Goal: Task Accomplishment & Management: Complete application form

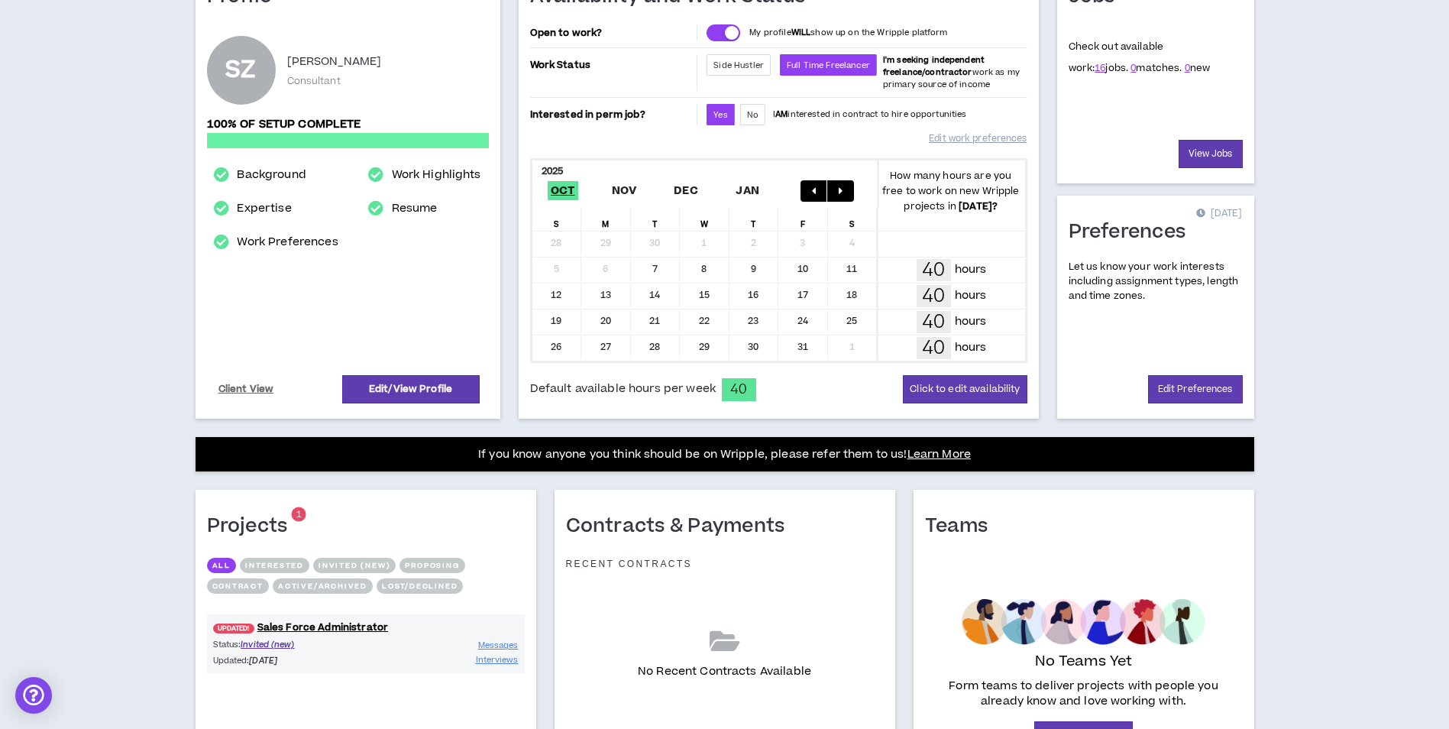
scroll to position [303, 0]
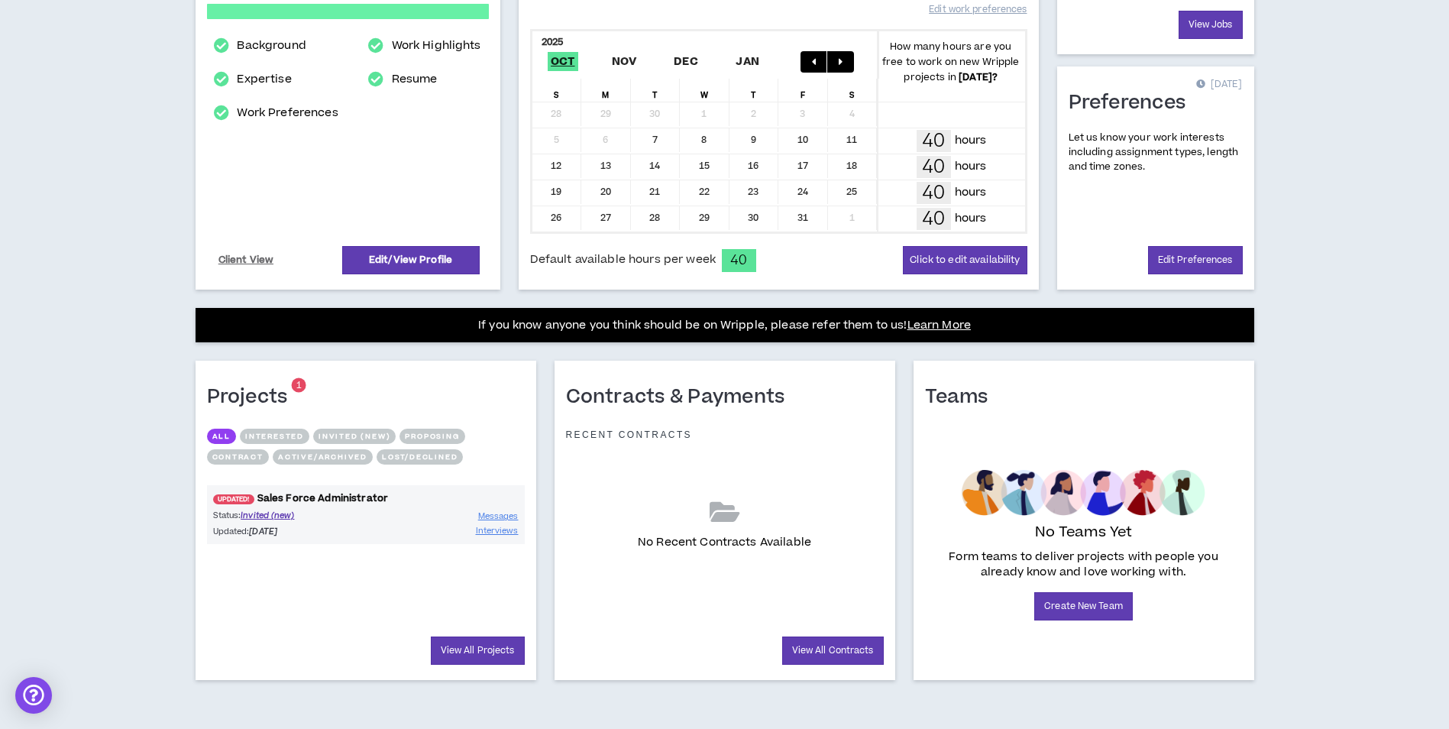
click at [367, 500] on link "UPDATED! Sales Force Administrator" at bounding box center [366, 498] width 318 height 15
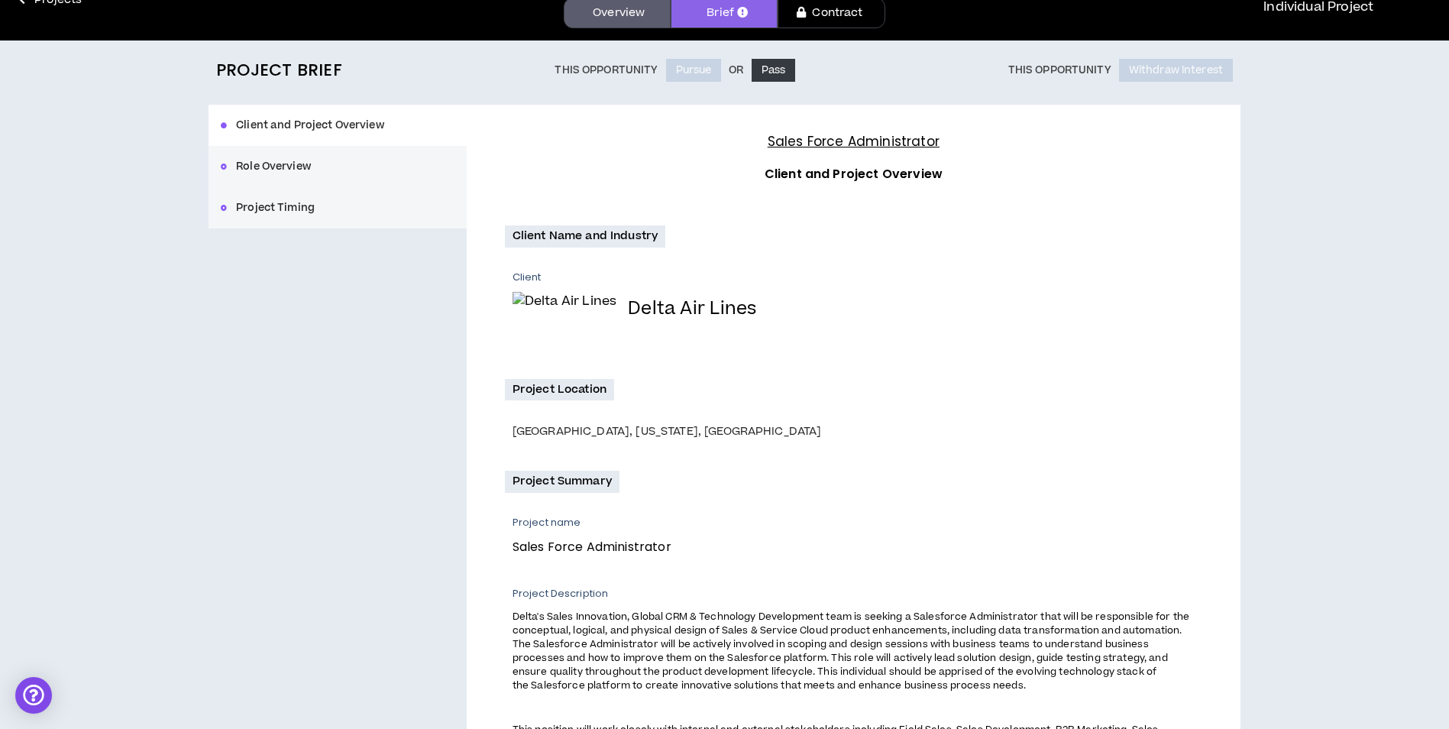
scroll to position [394, 0]
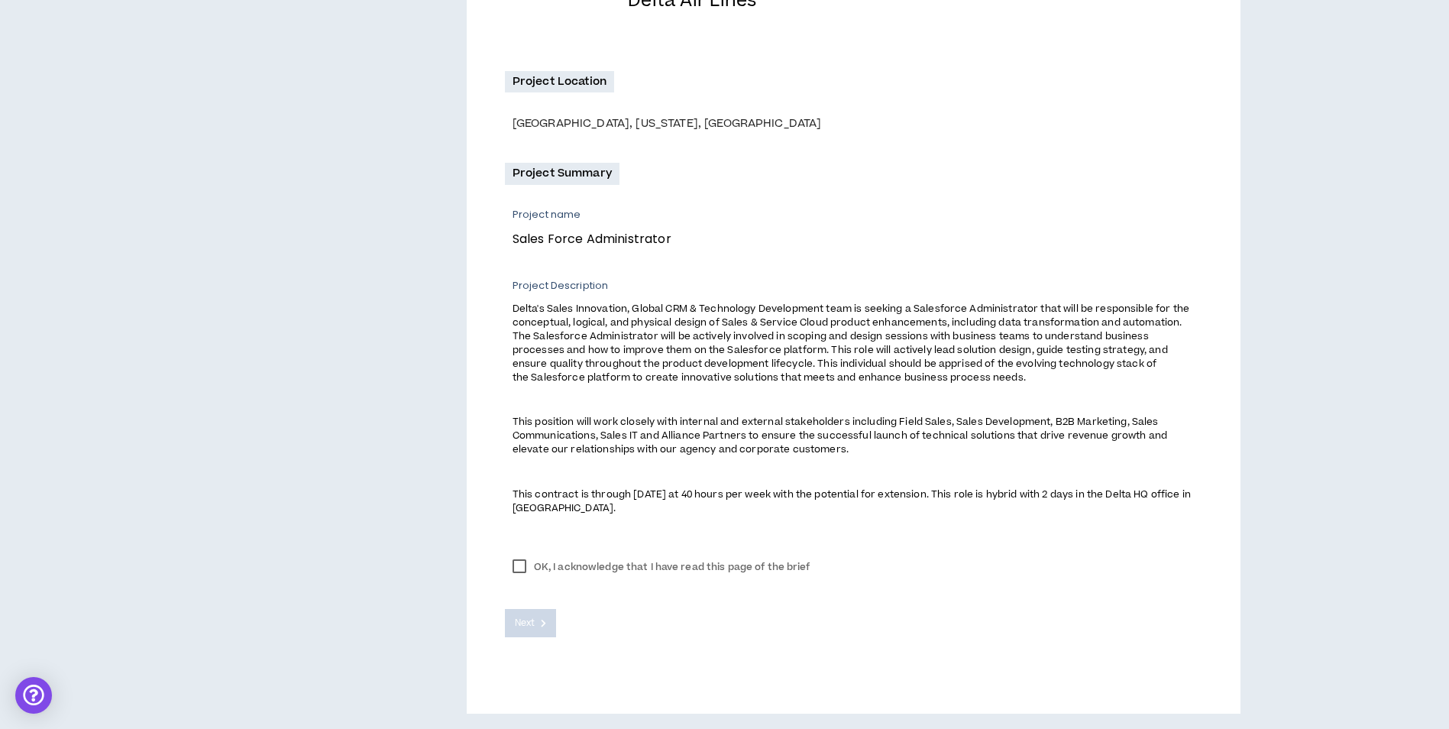
click at [553, 558] on label "OK, I acknowledge that I have read this page of the brief" at bounding box center [661, 566] width 313 height 23
click at [535, 625] on span "Next" at bounding box center [525, 623] width 20 height 15
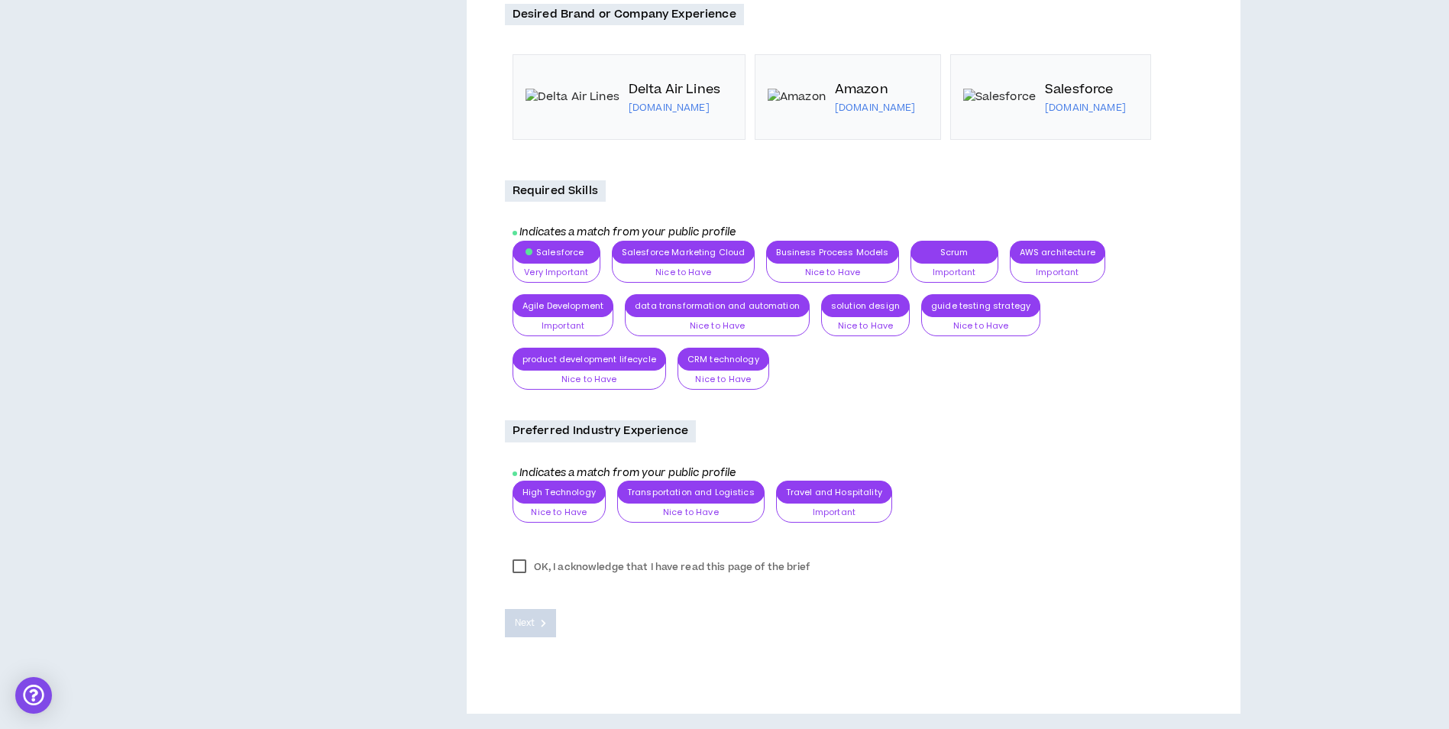
scroll to position [1875, 0]
click at [547, 565] on label "OK, I acknowledge that I have read this page of the brief" at bounding box center [661, 566] width 313 height 23
click at [538, 628] on button "Next" at bounding box center [531, 623] width 52 height 28
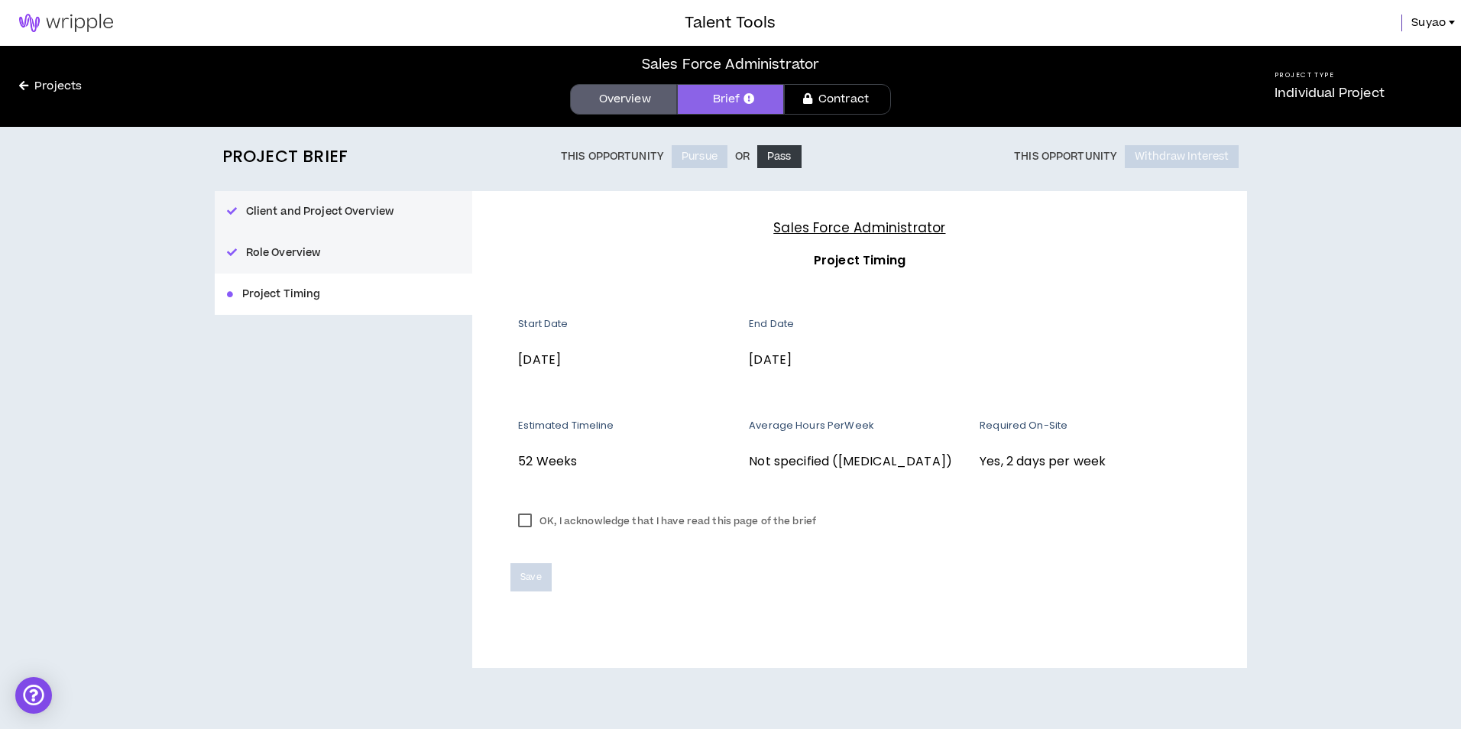
click at [577, 521] on label "OK, I acknowledge that I have read this page of the brief" at bounding box center [666, 521] width 313 height 23
click at [544, 574] on button "Save" at bounding box center [530, 577] width 40 height 28
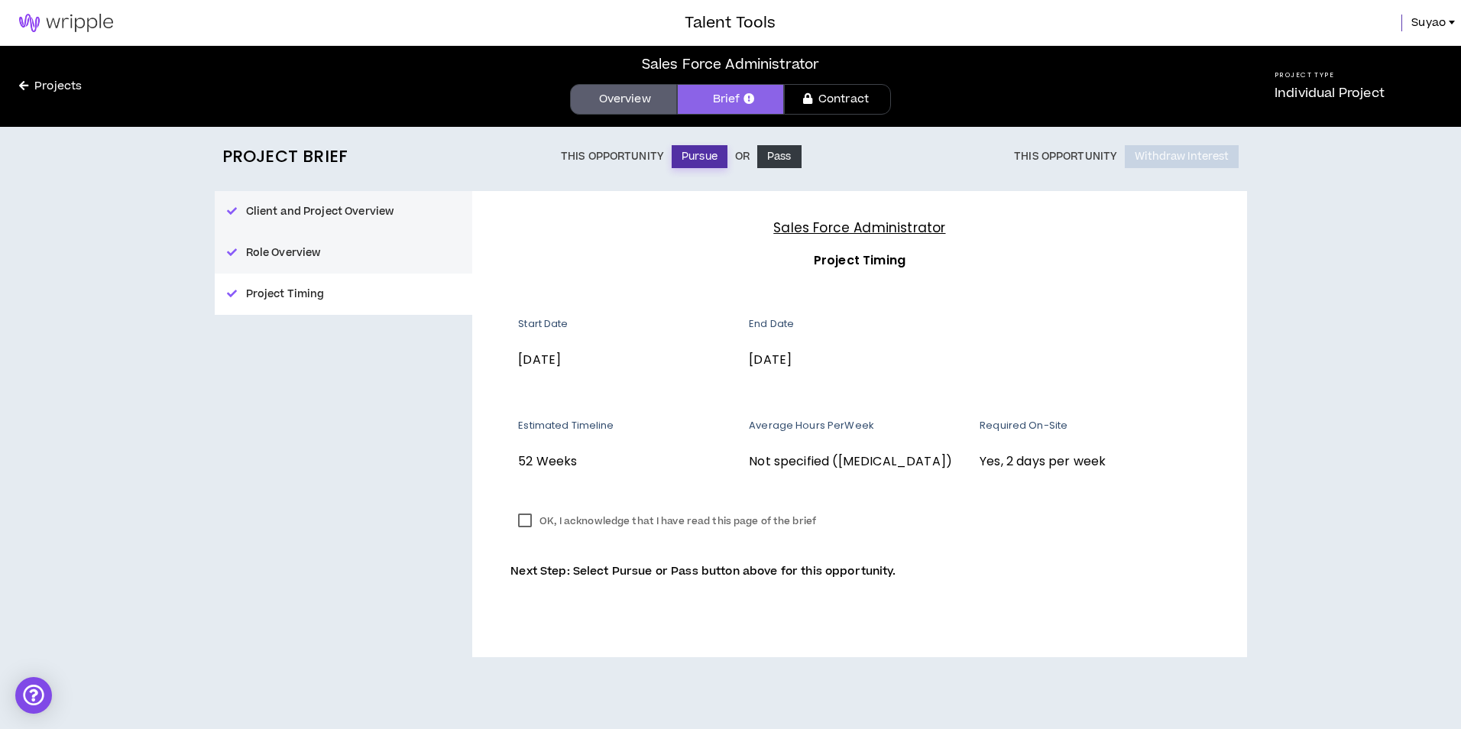
click at [691, 156] on button "Pursue" at bounding box center [700, 156] width 56 height 23
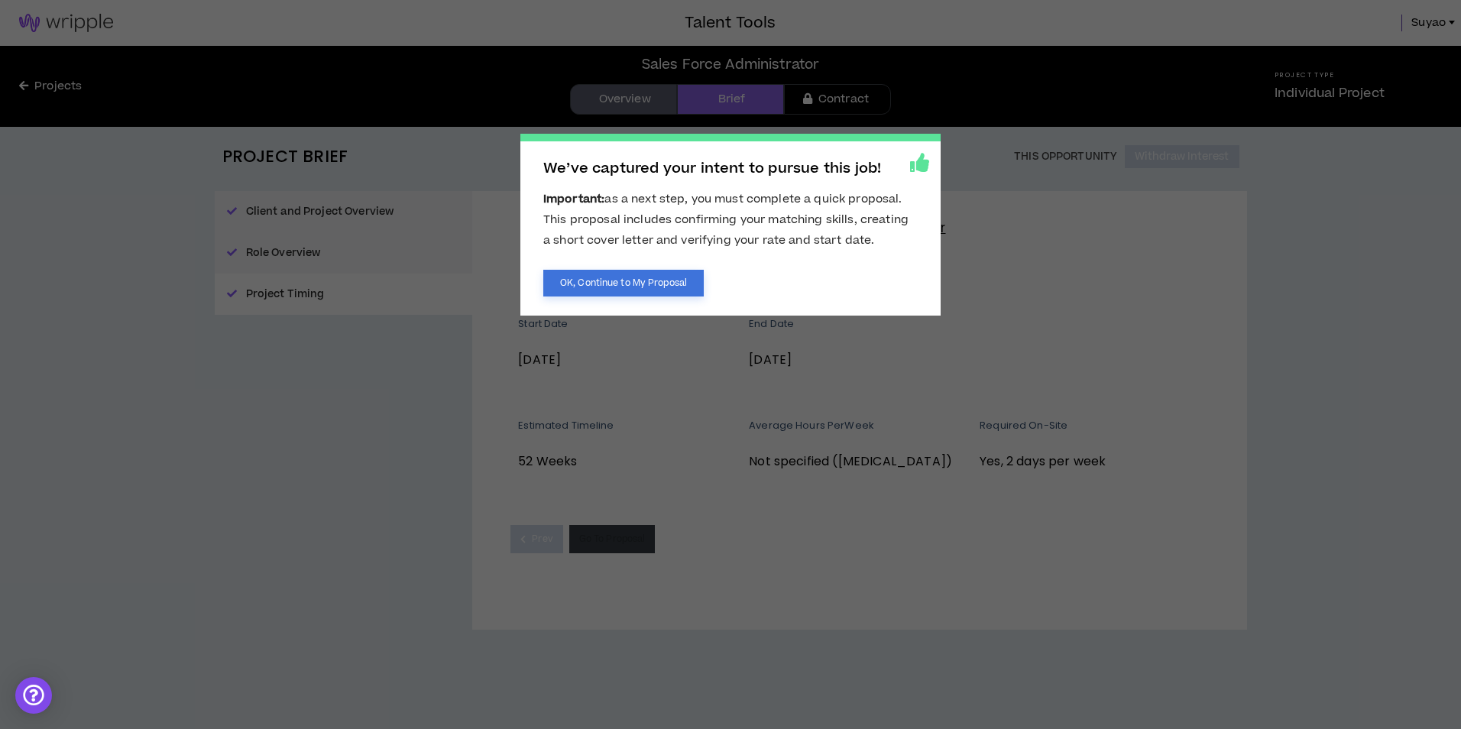
click at [672, 281] on button "OK, Continue to My Proposal" at bounding box center [623, 283] width 160 height 27
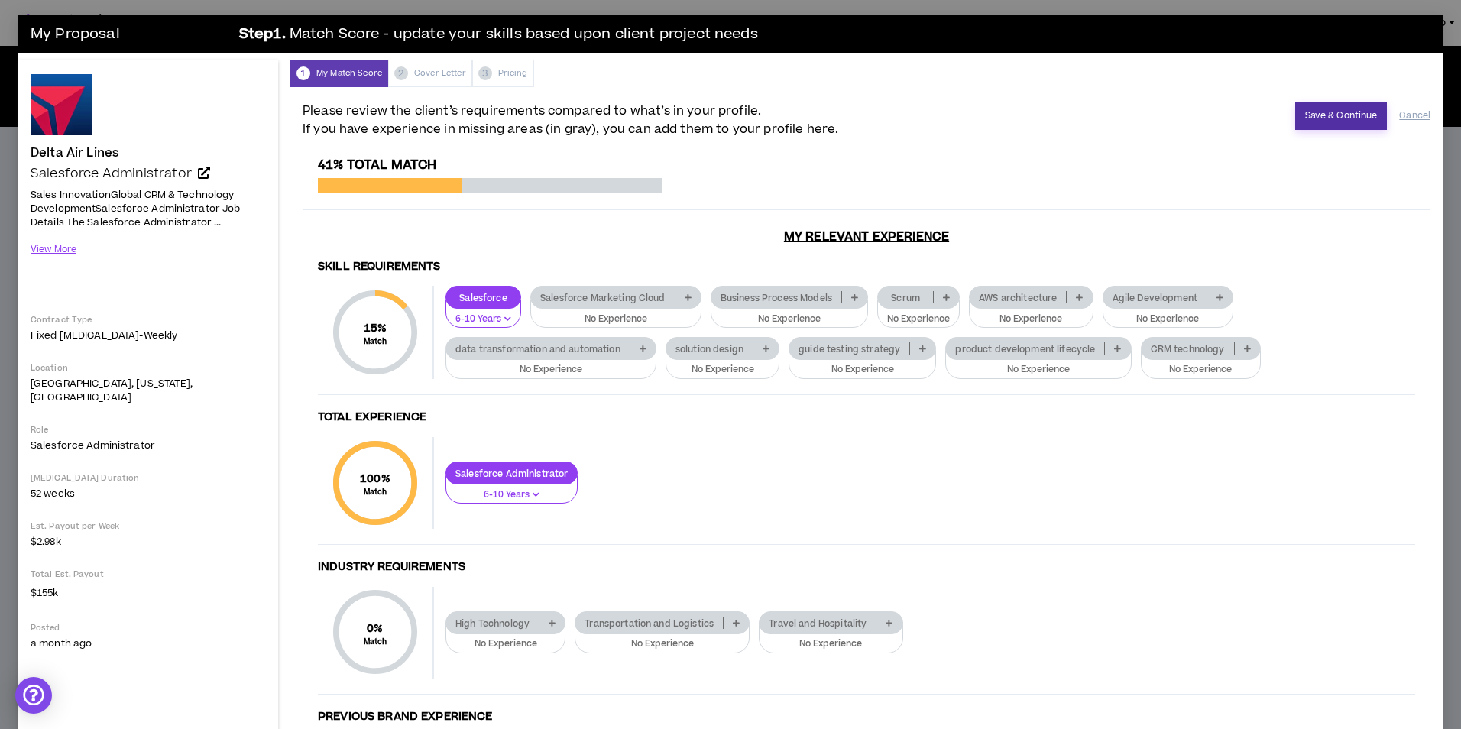
click at [1322, 115] on button "Save & Continue" at bounding box center [1341, 116] width 92 height 28
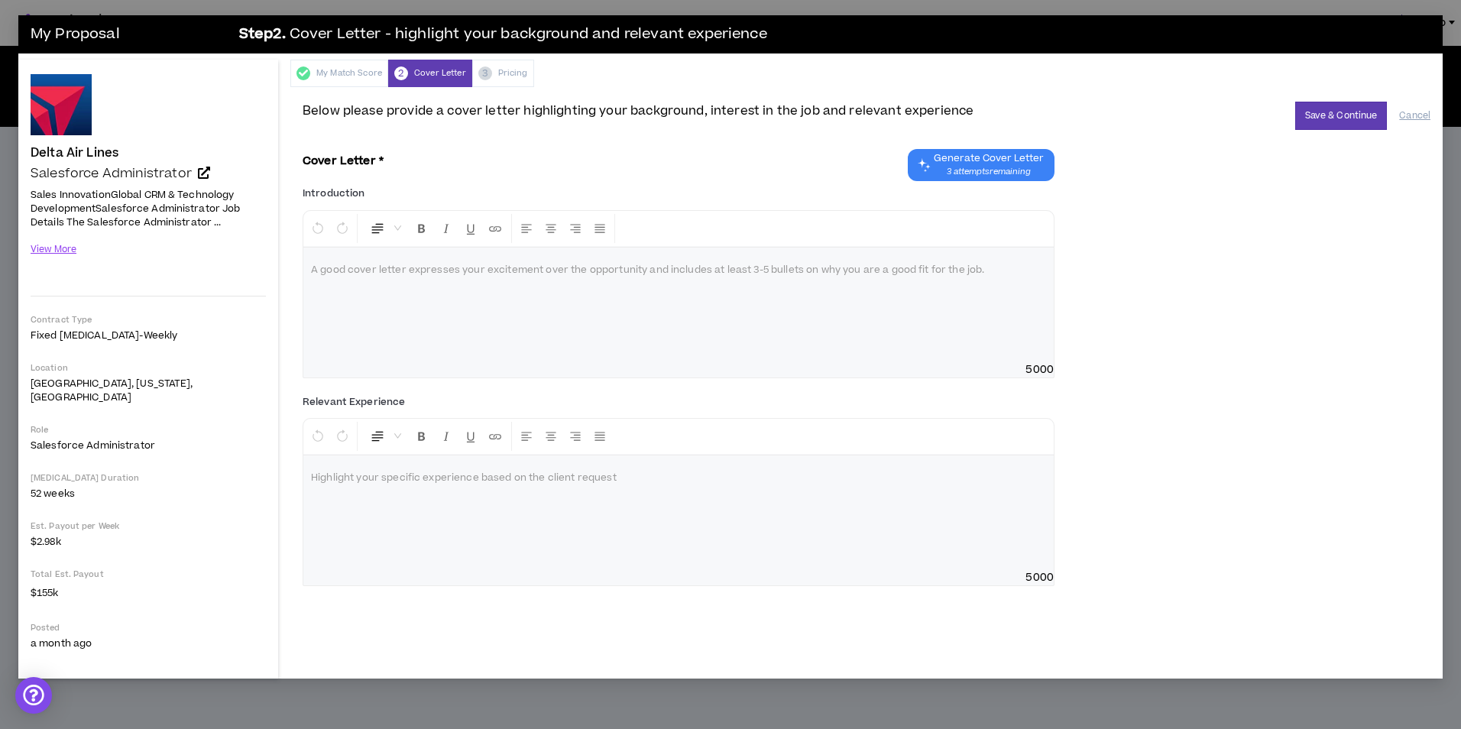
click at [546, 281] on div at bounding box center [678, 305] width 750 height 115
click at [1300, 110] on button "Save & Continue" at bounding box center [1341, 116] width 92 height 28
click at [563, 265] on p "**********" at bounding box center [678, 270] width 735 height 15
click at [1325, 112] on button "Save & Continue" at bounding box center [1341, 116] width 92 height 28
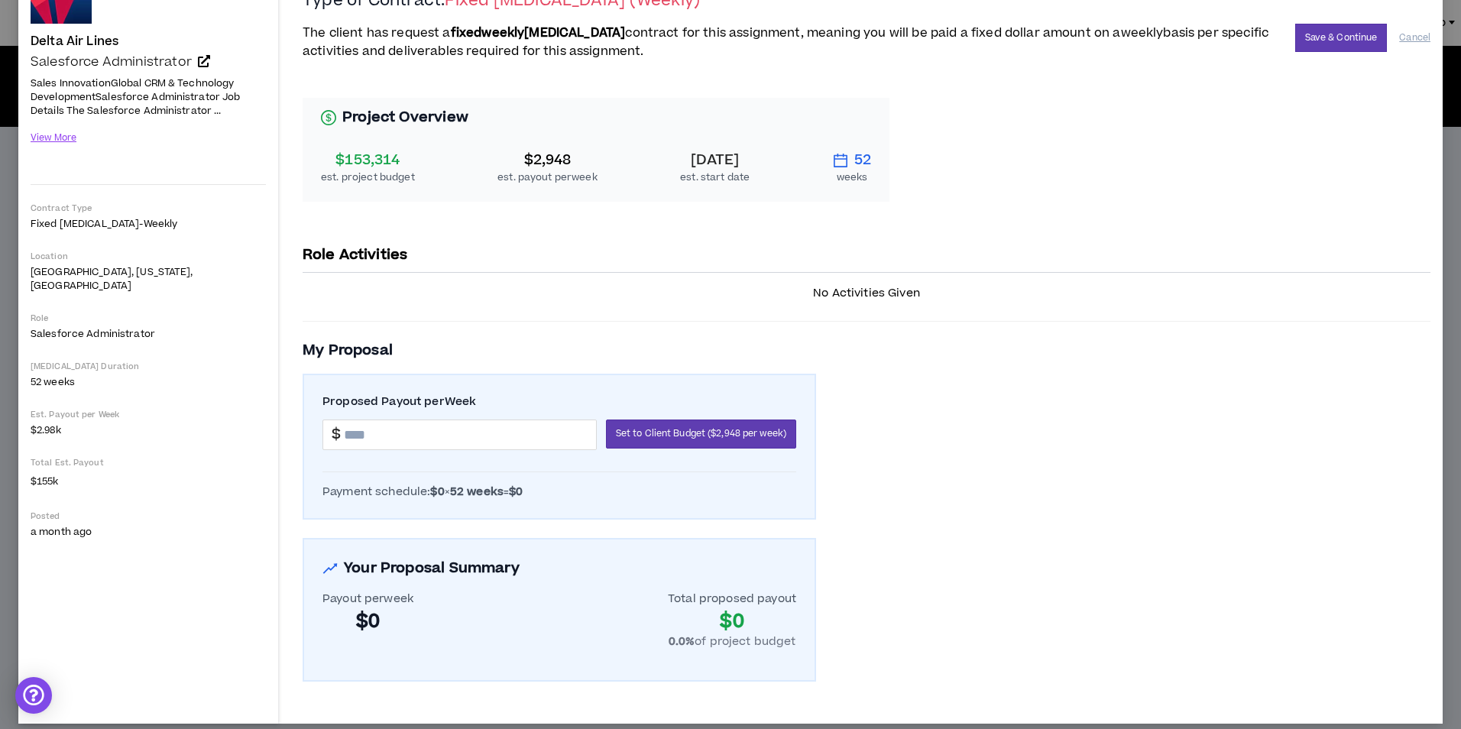
scroll to position [125, 0]
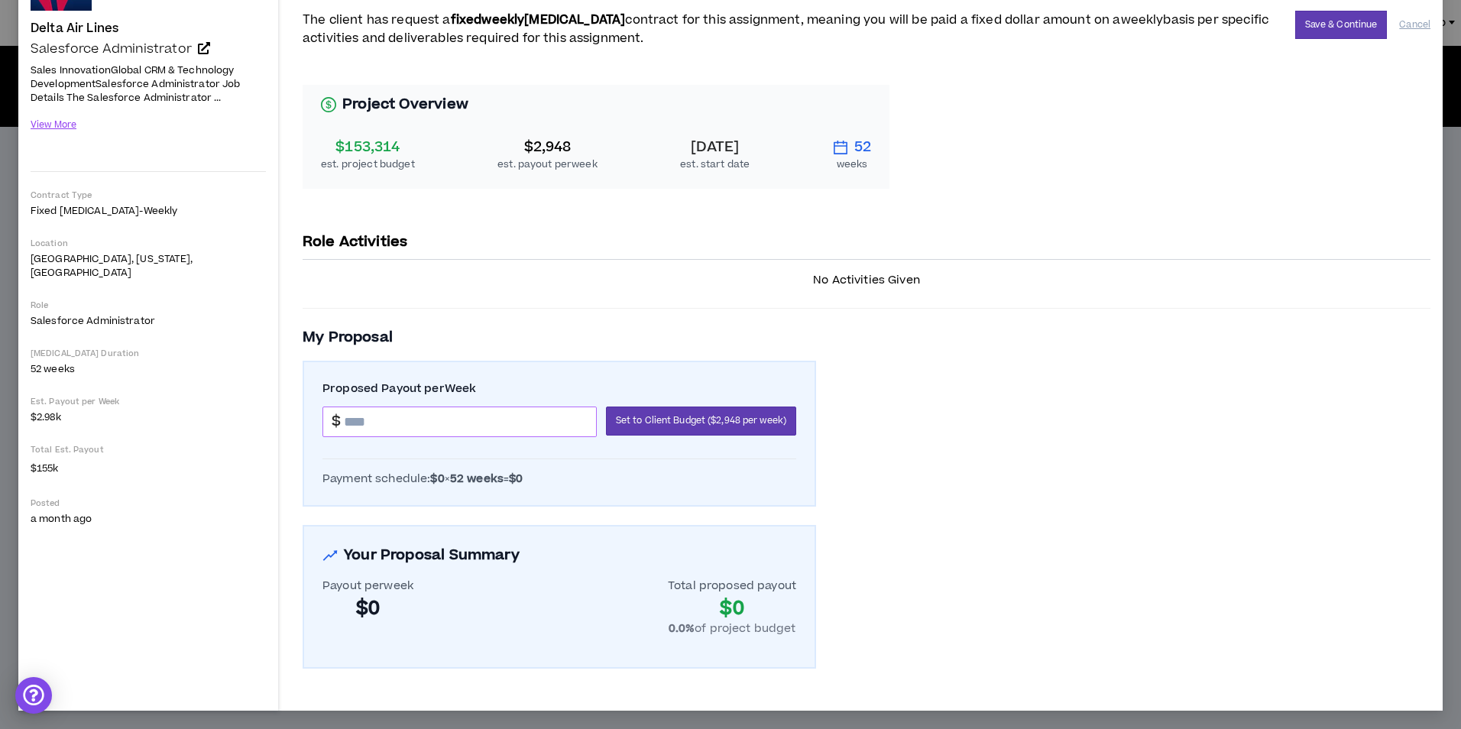
click at [510, 429] on input at bounding box center [470, 421] width 252 height 29
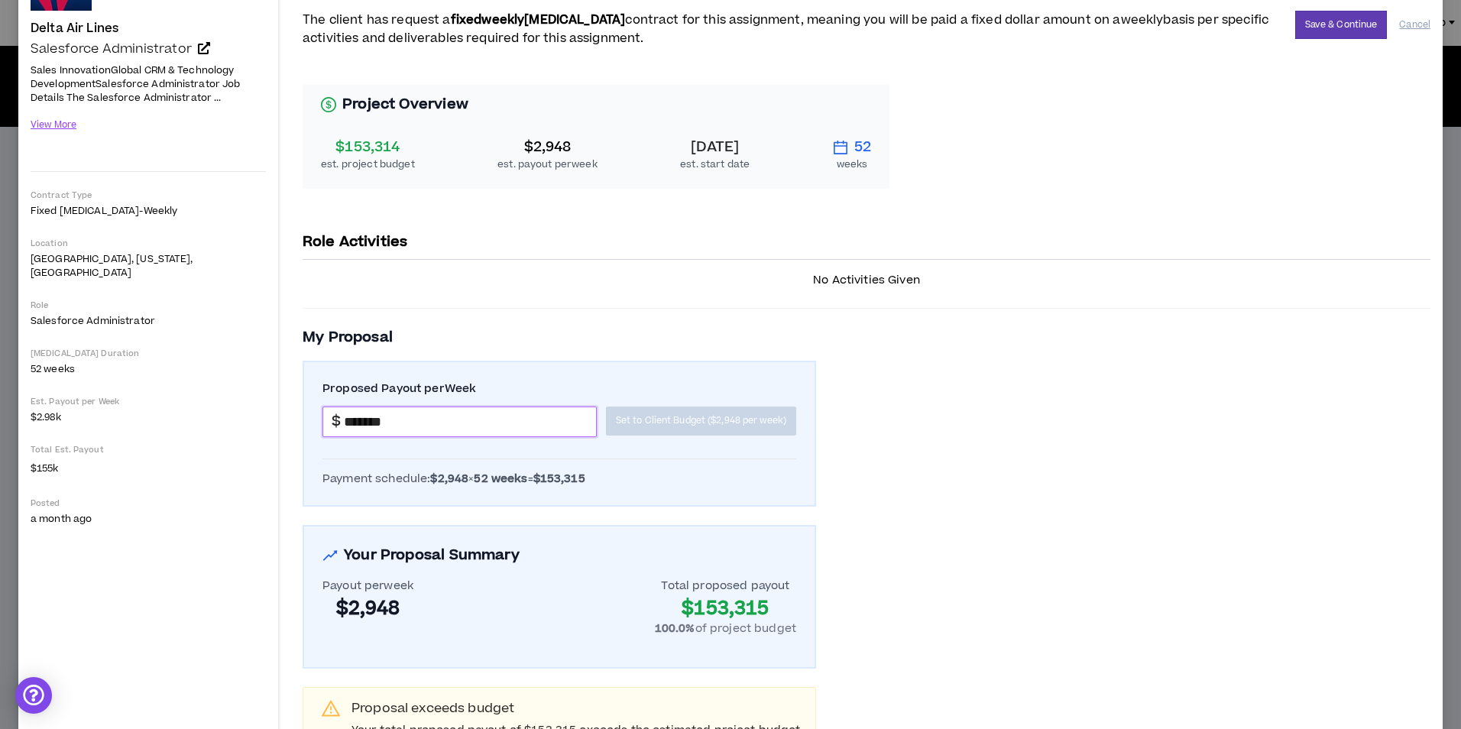
type input "*******"
click at [992, 493] on div "Project Overview $153,314 est. project budget $2,948 est. payout per week [DATE…" at bounding box center [867, 416] width 1128 height 701
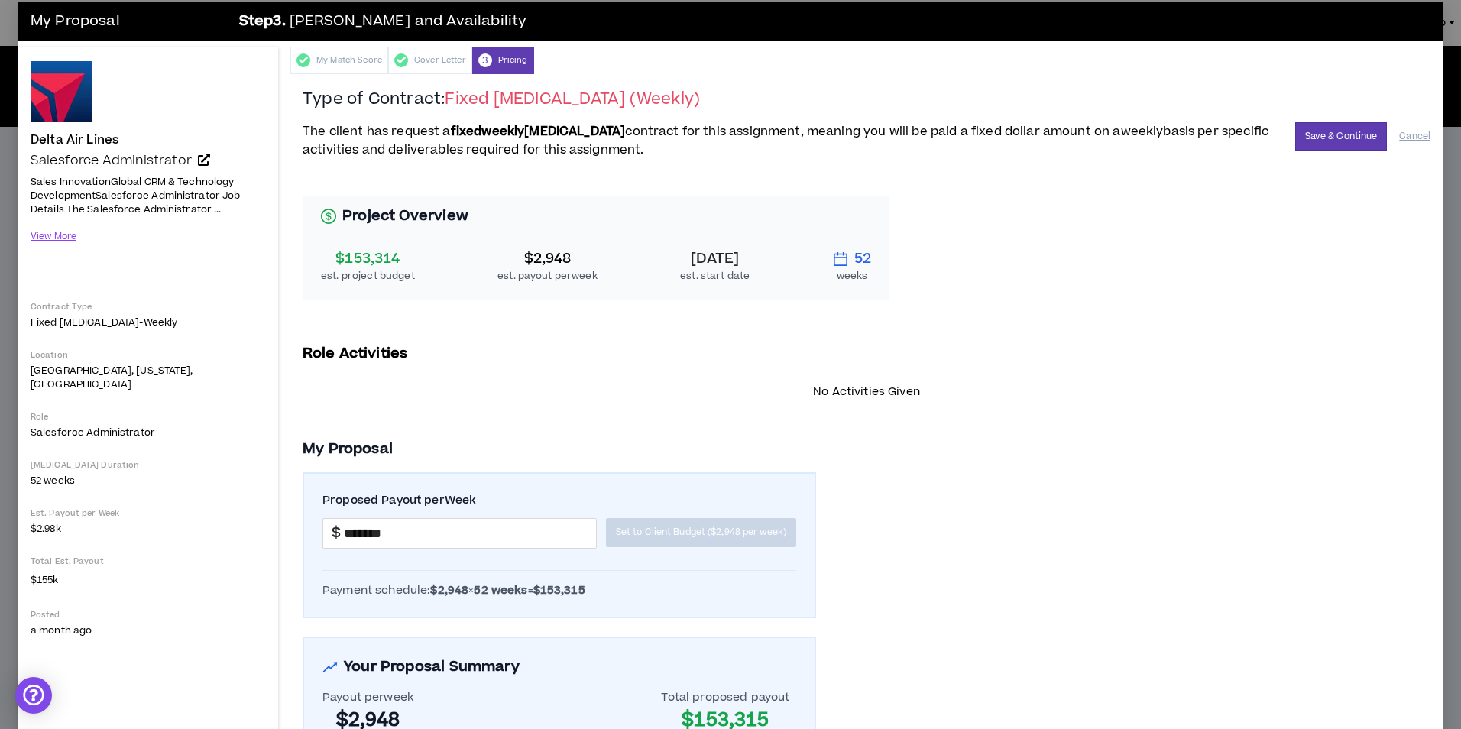
scroll to position [0, 0]
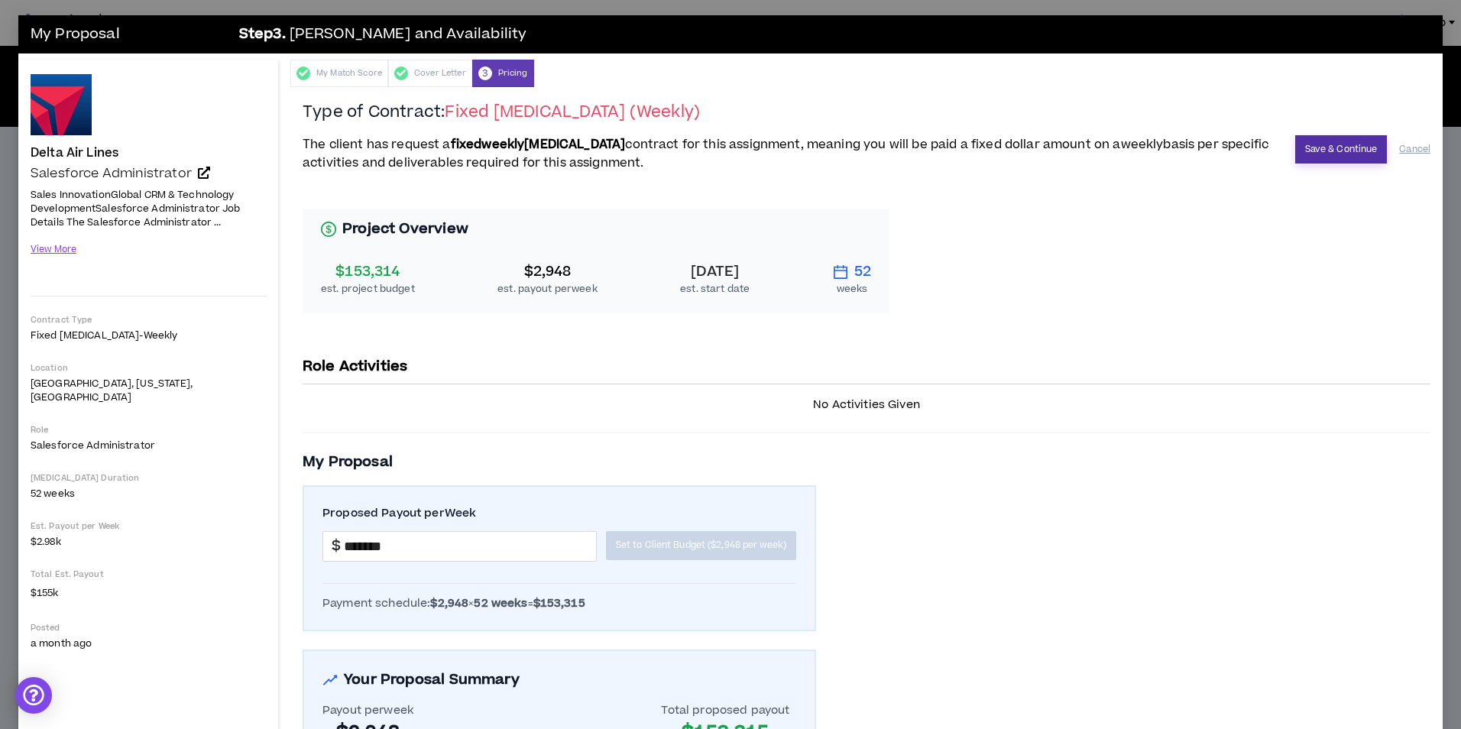
click at [1342, 151] on button "Save & Continue" at bounding box center [1341, 149] width 92 height 28
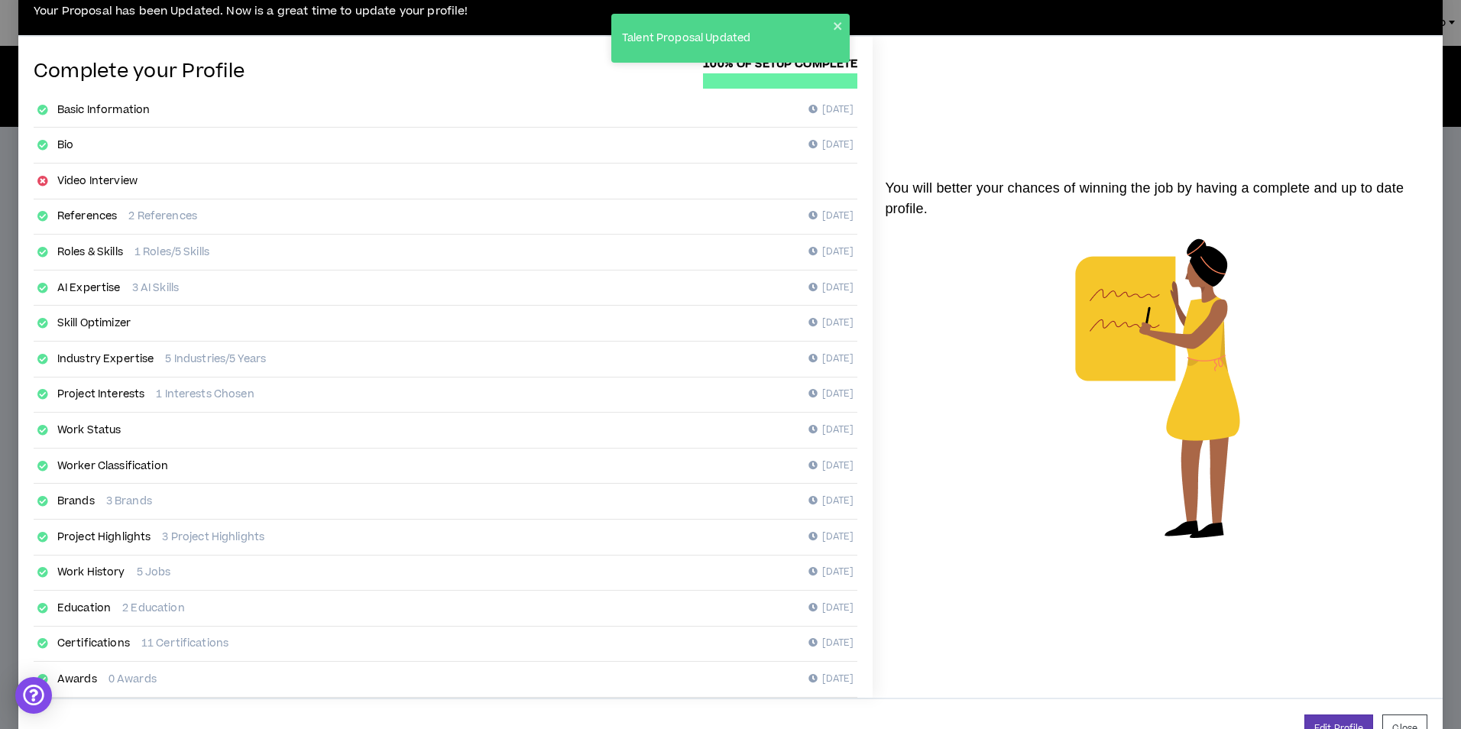
scroll to position [75, 0]
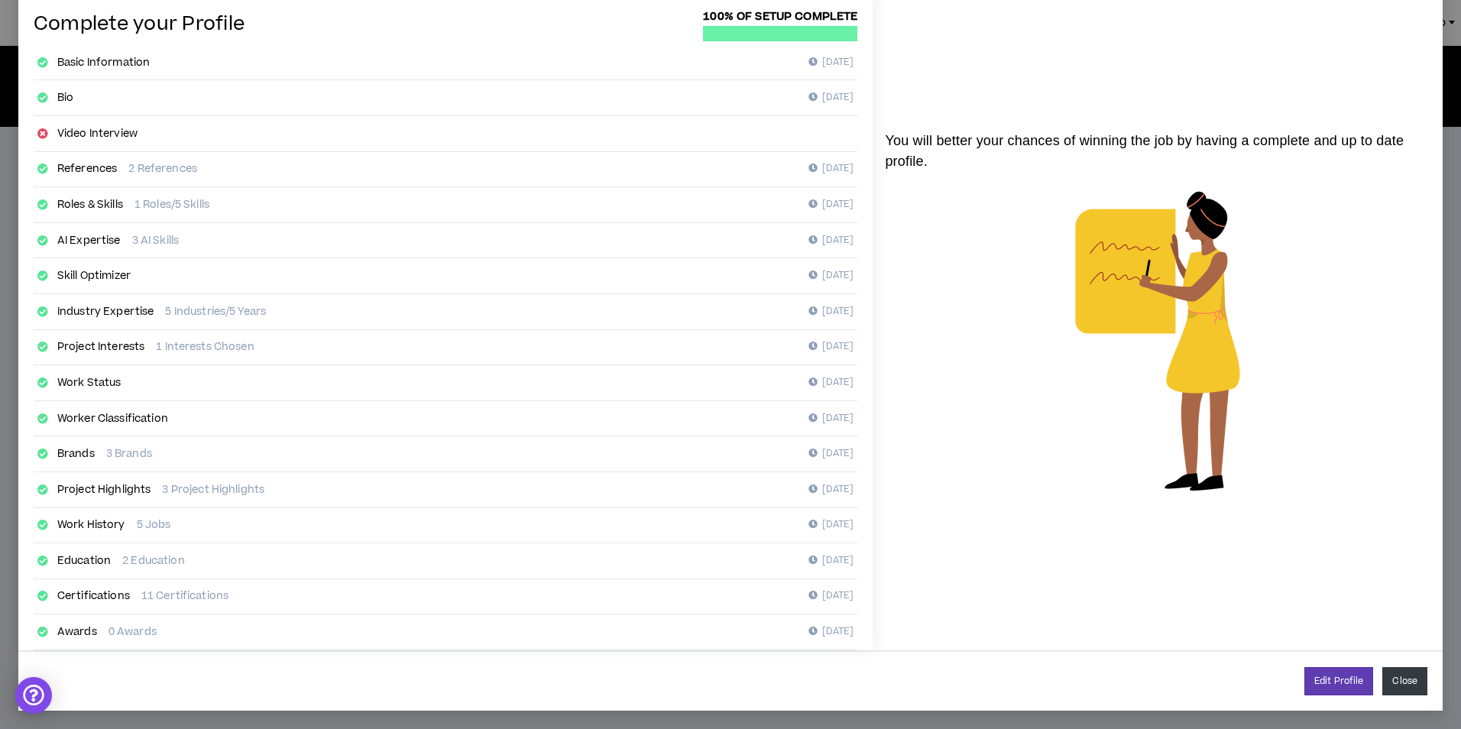
click at [1396, 672] on button "Close" at bounding box center [1404, 681] width 45 height 28
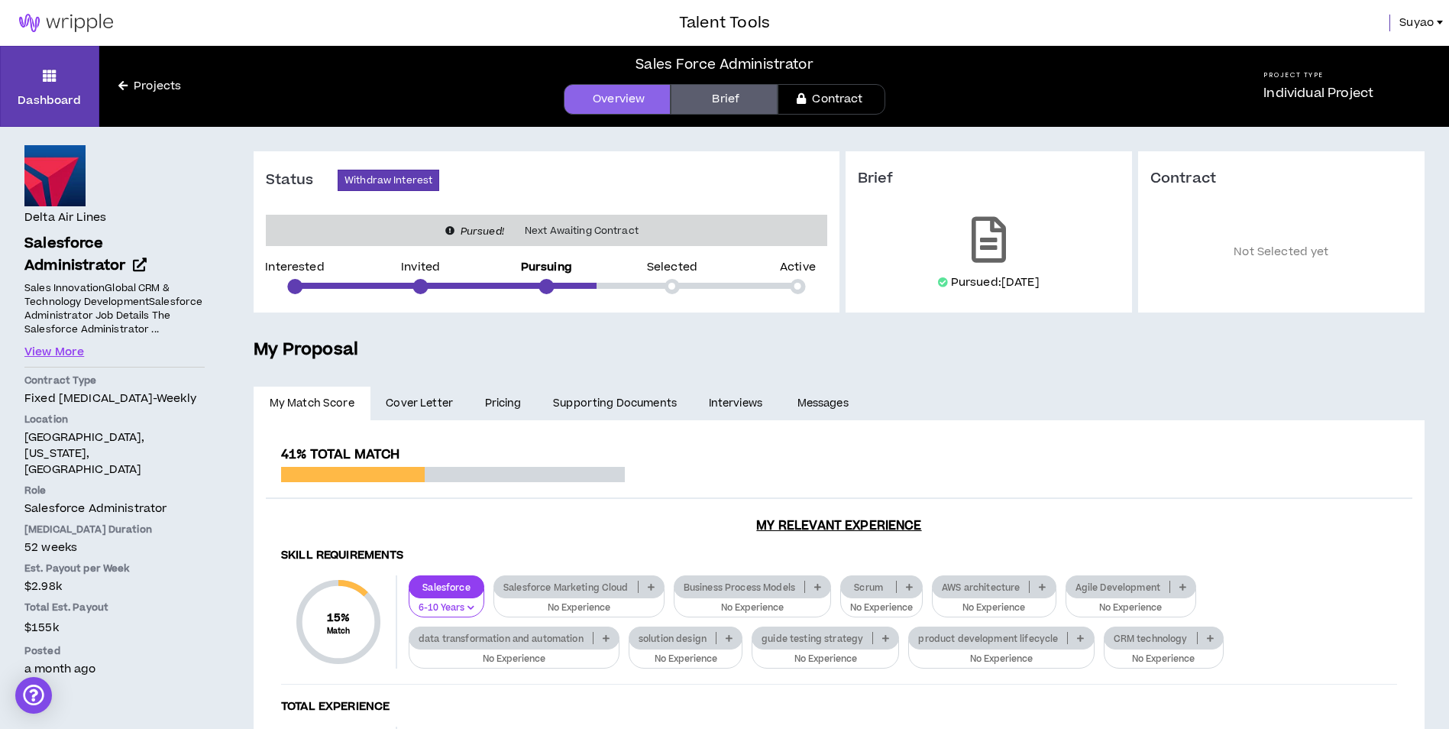
click at [1411, 21] on span "Suyao" at bounding box center [1417, 23] width 34 height 17
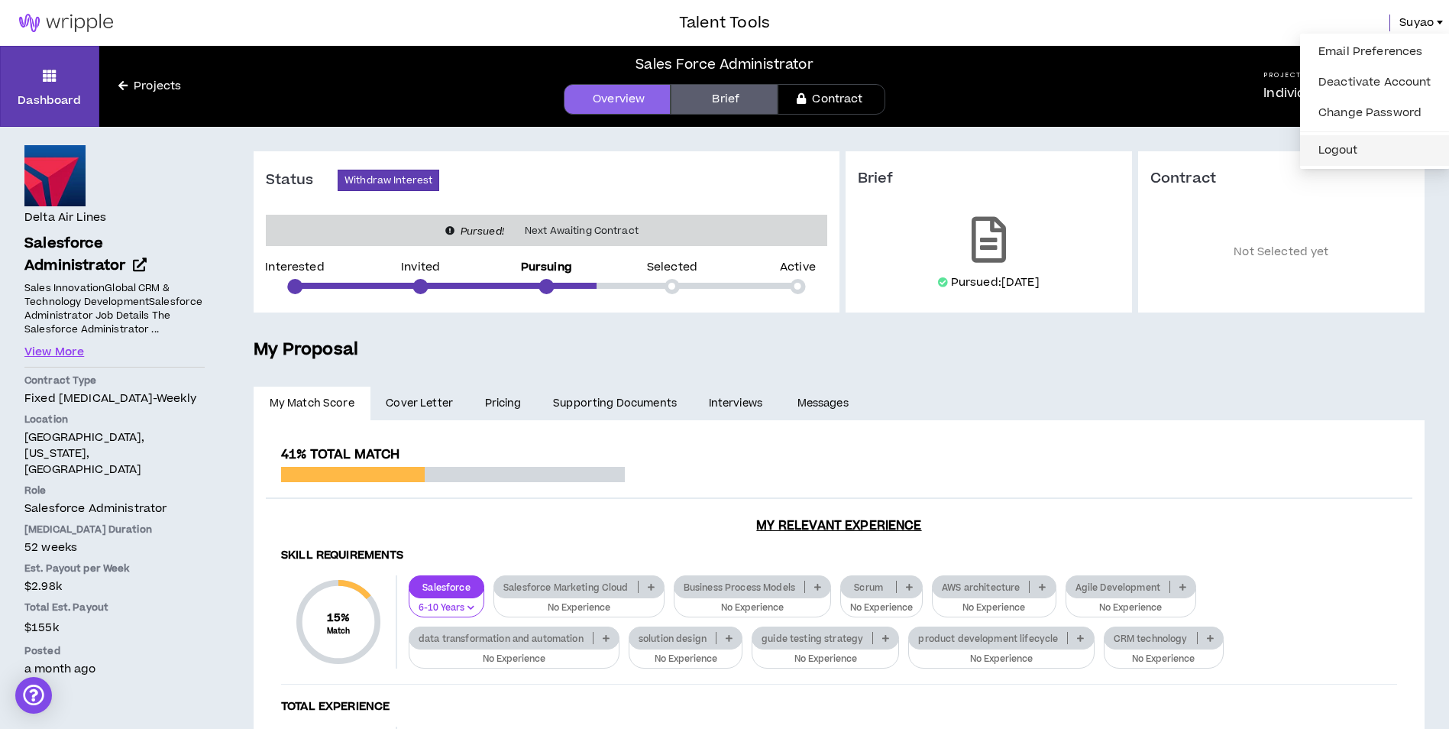
click at [1364, 151] on button "Logout" at bounding box center [1374, 150] width 131 height 23
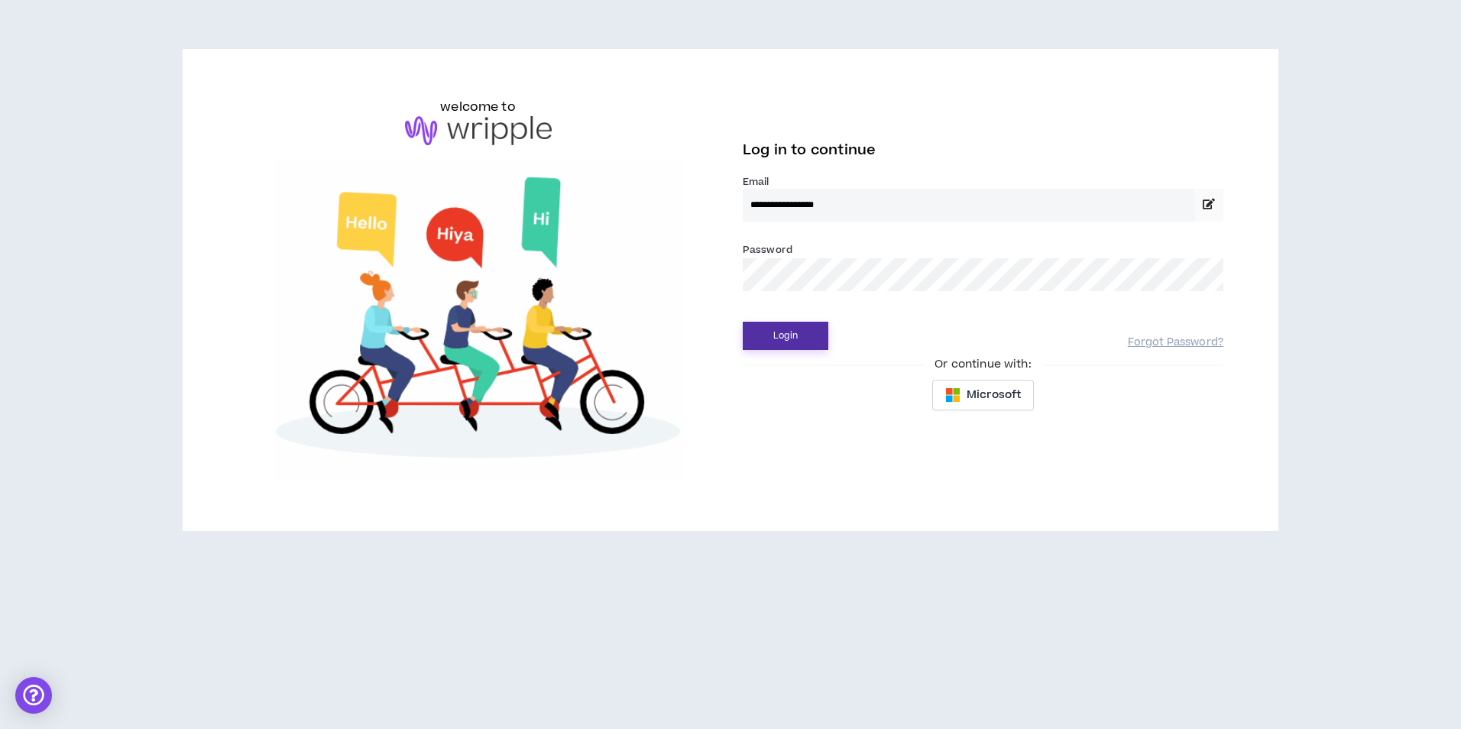
click at [798, 347] on button "Login" at bounding box center [786, 336] width 86 height 28
